Goal: Transaction & Acquisition: Purchase product/service

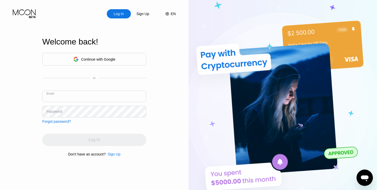
click at [96, 60] on div "Continue with Google" at bounding box center [98, 59] width 34 height 4
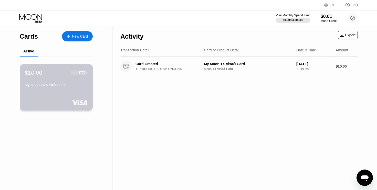
click at [67, 86] on div "My Moon 1X Visa® Card" at bounding box center [56, 85] width 63 height 4
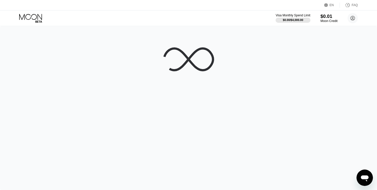
click at [329, 16] on div "$0.01" at bounding box center [328, 16] width 17 height 5
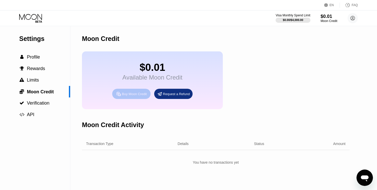
click at [124, 96] on div "Buy Moon Credit" at bounding box center [134, 94] width 25 height 4
type input "0"
